Goal: Transaction & Acquisition: Purchase product/service

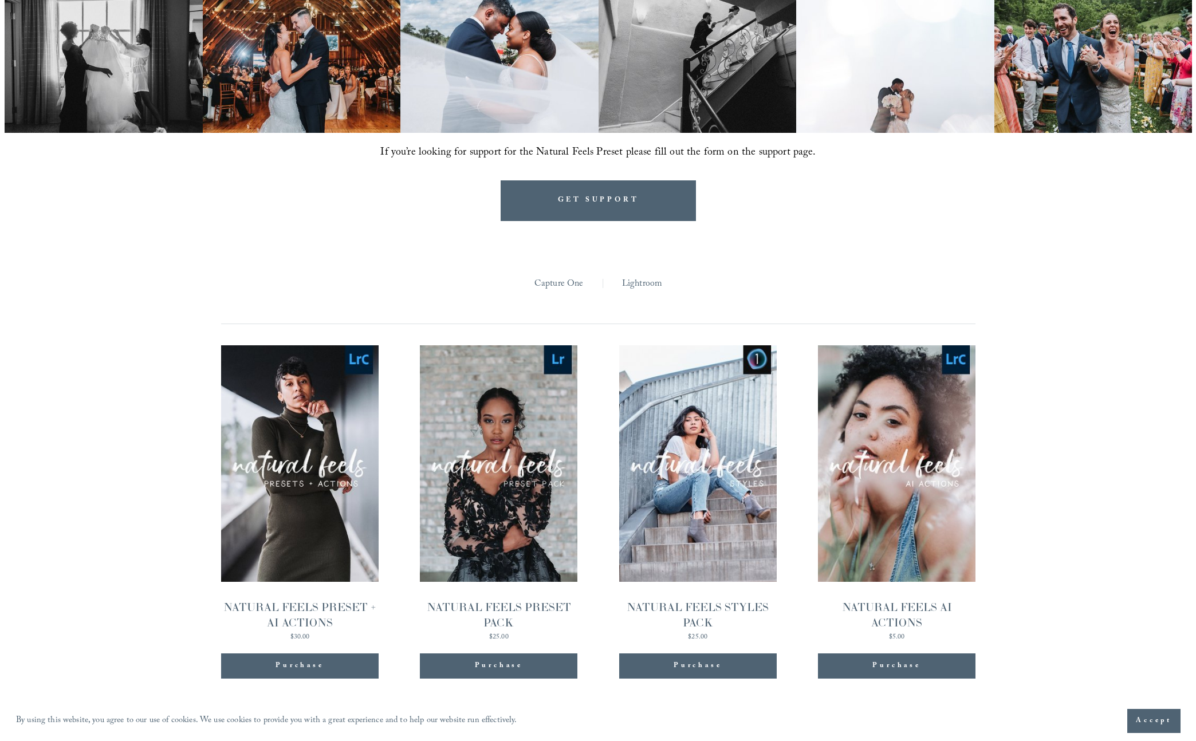
scroll to position [1046, 0]
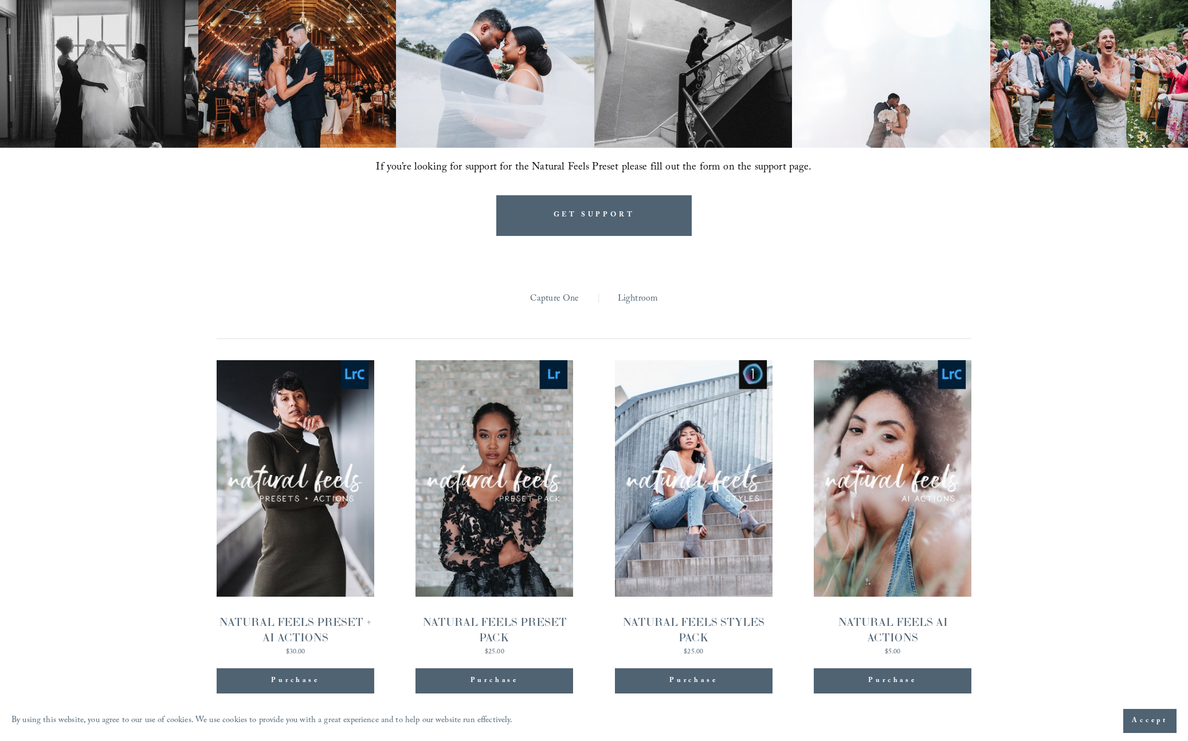
click at [289, 439] on span "Quick View" at bounding box center [296, 455] width 72 height 32
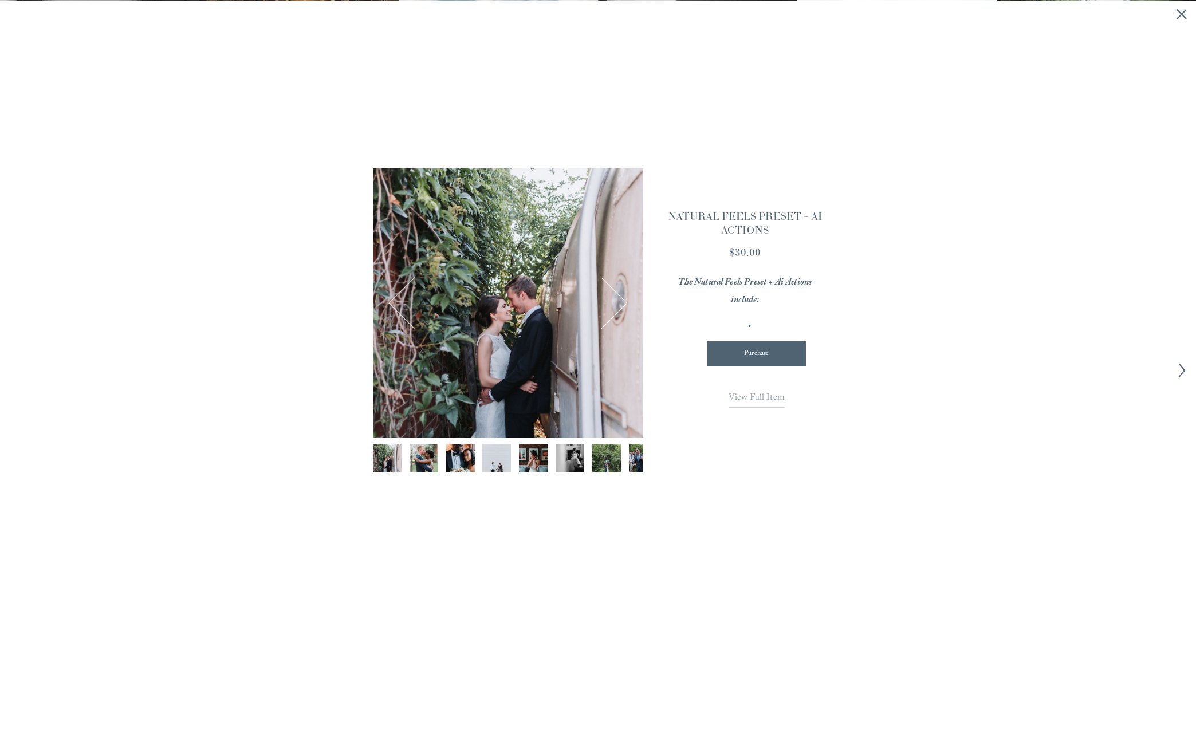
click at [744, 402] on span "View Full Item" at bounding box center [757, 398] width 56 height 15
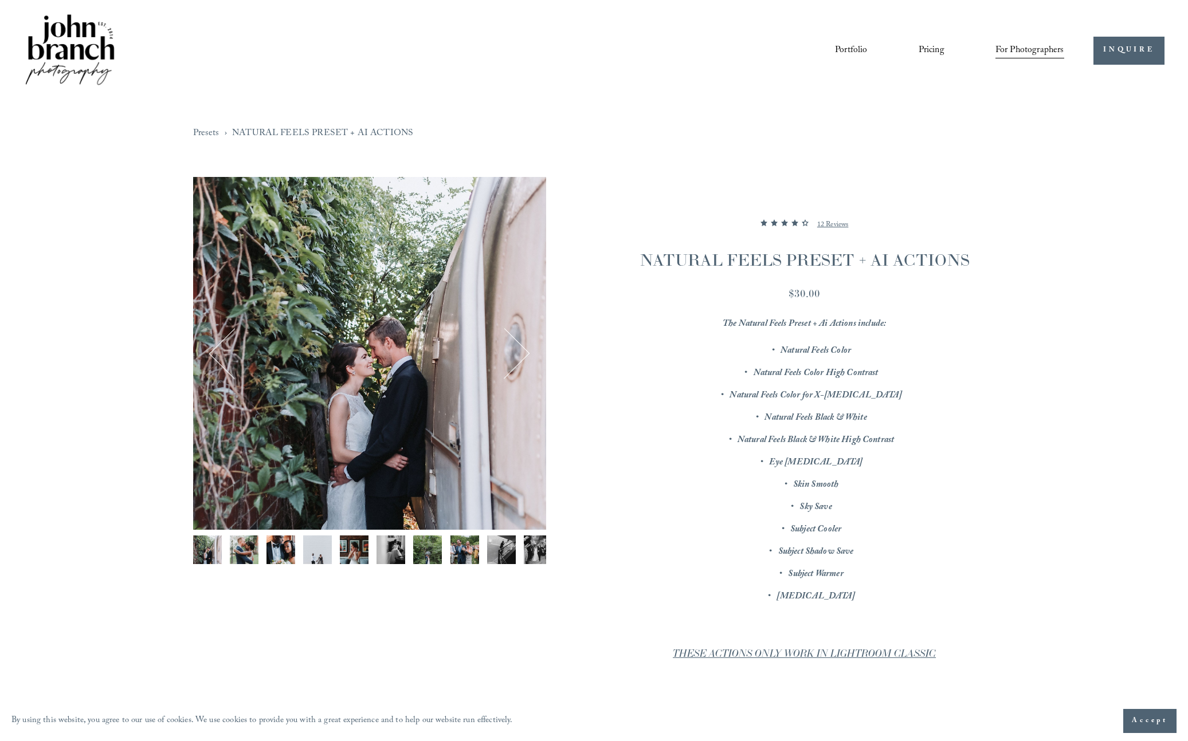
click at [521, 359] on button "Next" at bounding box center [504, 353] width 47 height 47
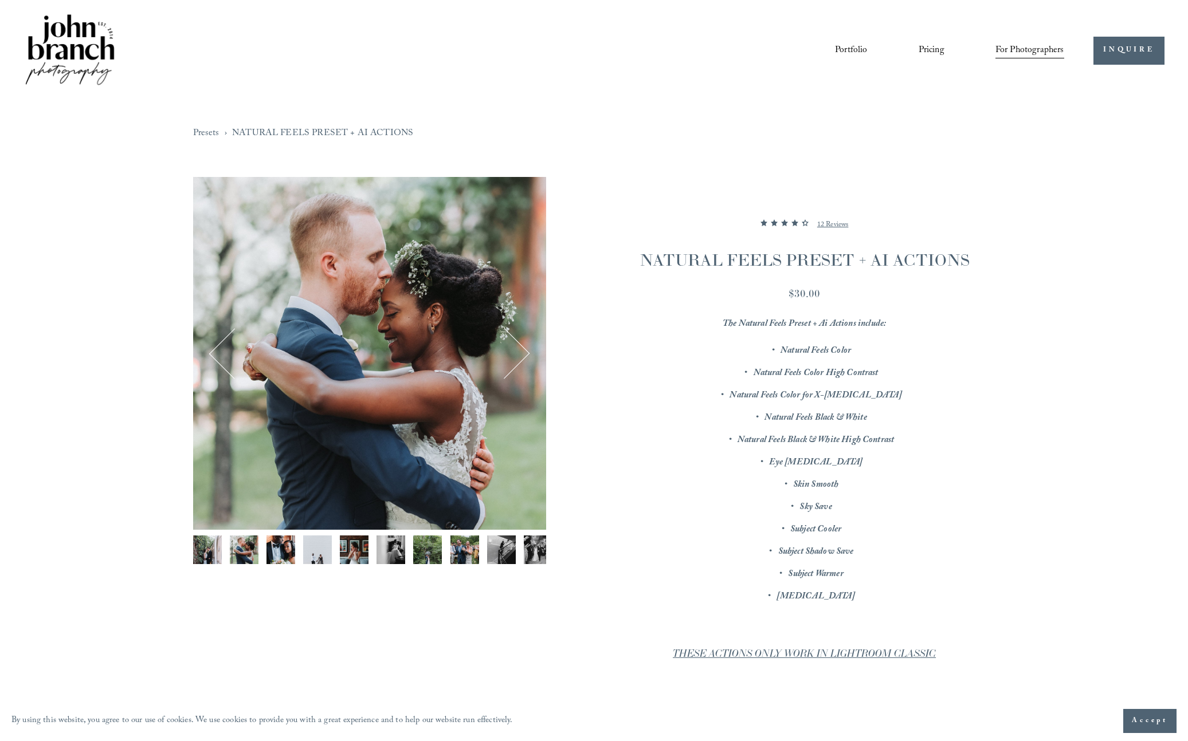
click at [521, 359] on button "Next" at bounding box center [504, 353] width 47 height 47
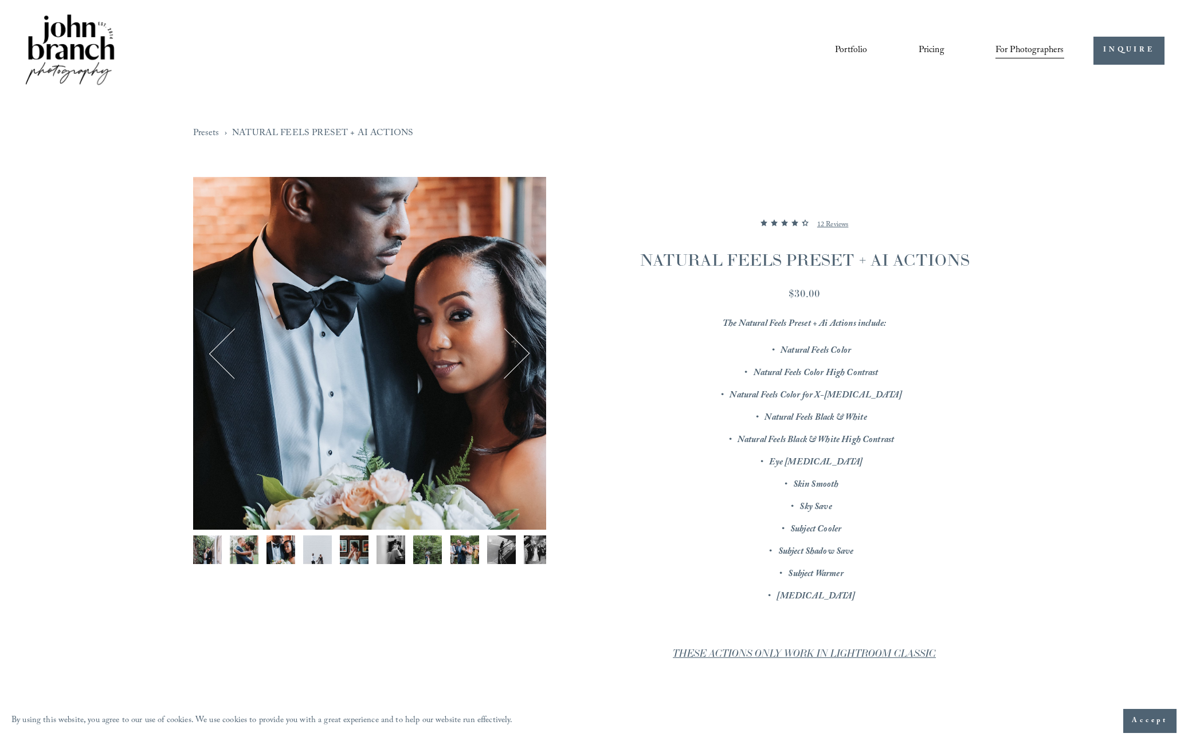
click at [521, 359] on button "Next" at bounding box center [504, 353] width 47 height 47
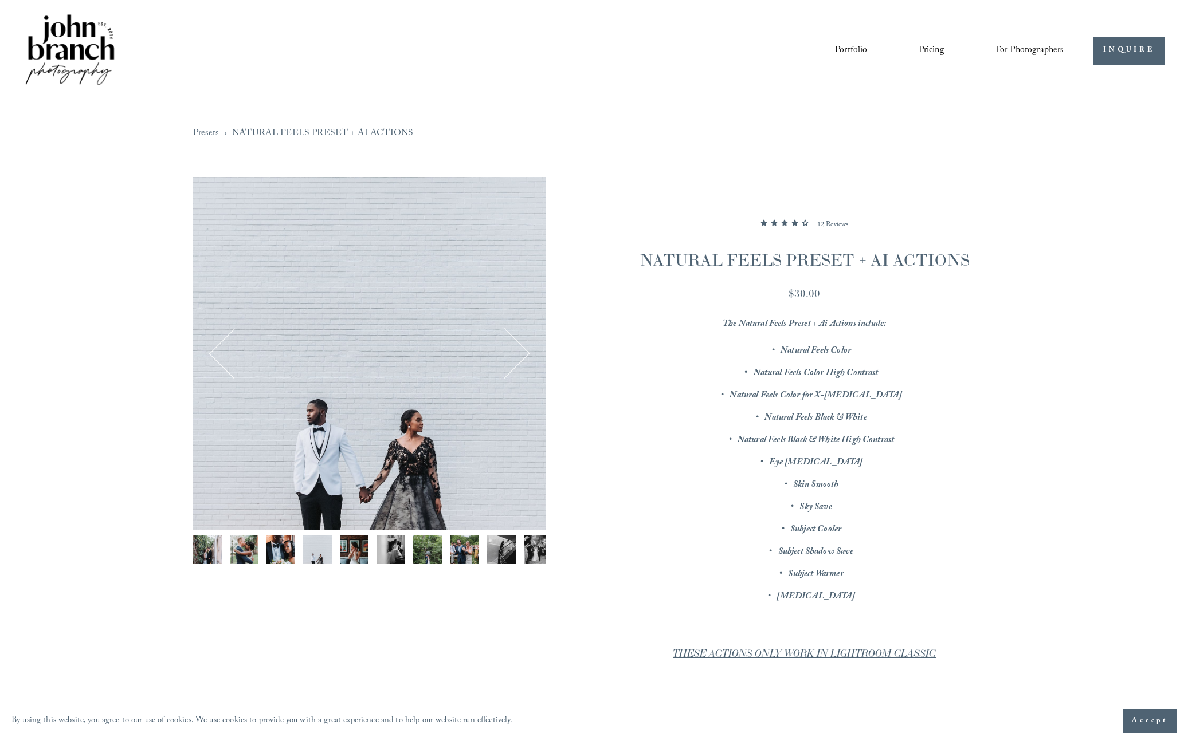
click at [521, 359] on button "Next" at bounding box center [504, 353] width 47 height 47
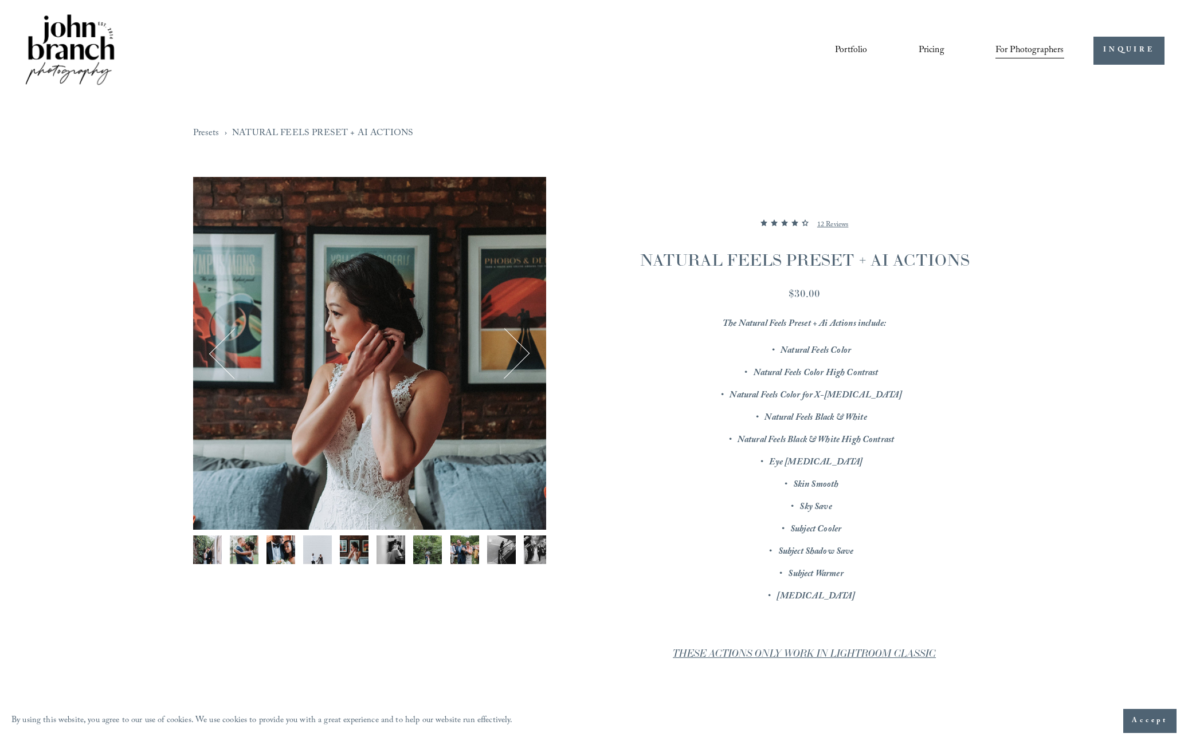
click at [521, 359] on button "Next" at bounding box center [504, 353] width 47 height 47
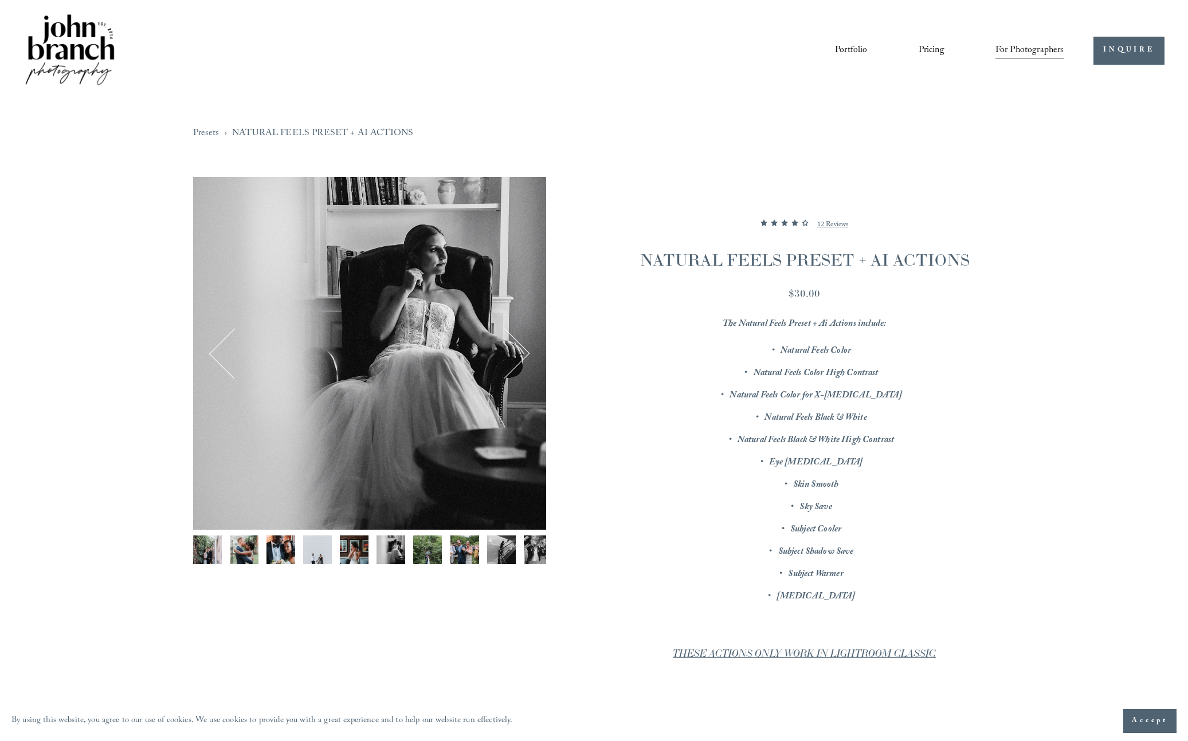
click at [521, 359] on button "Next" at bounding box center [504, 353] width 47 height 47
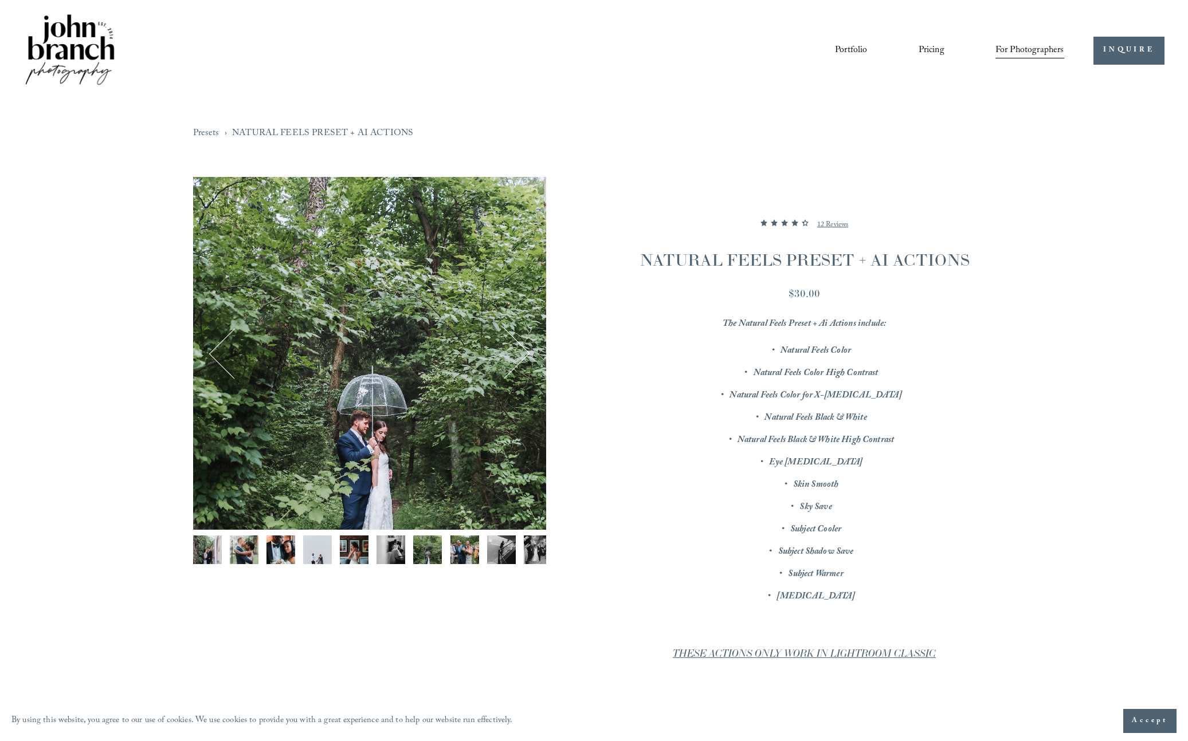
click at [666, 144] on nav "Presets NATURAL FEELS PRESET + AI ACTIONS" at bounding box center [594, 151] width 802 height 52
